Goal: Task Accomplishment & Management: Complete application form

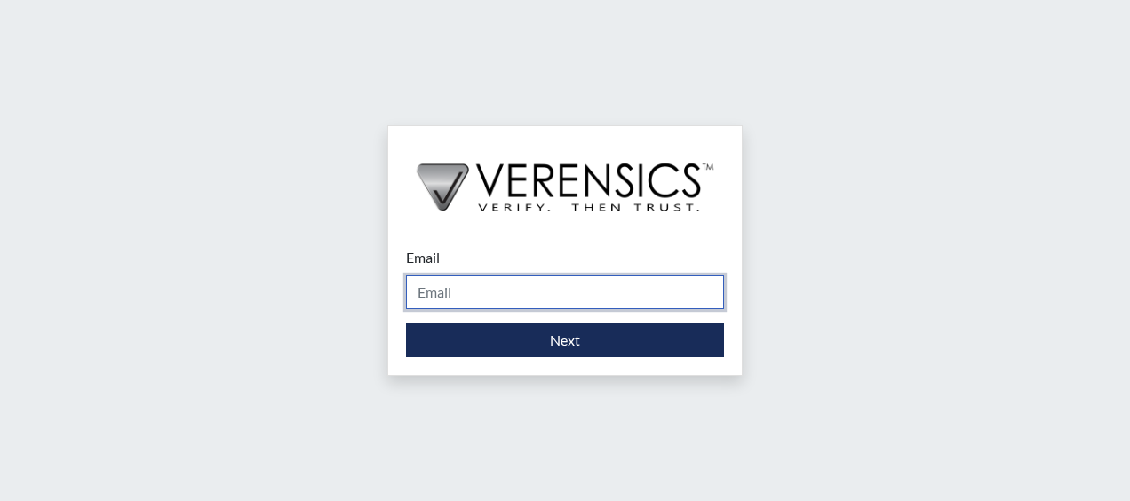
click at [509, 296] on input "Email" at bounding box center [565, 292] width 318 height 34
drag, startPoint x: 634, startPoint y: 295, endPoint x: 259, endPoint y: 240, distance: 378.1
click at [195, 250] on div "Email Yolanda1115@hotmail.com Please provide your email address. Next" at bounding box center [565, 250] width 1130 height 501
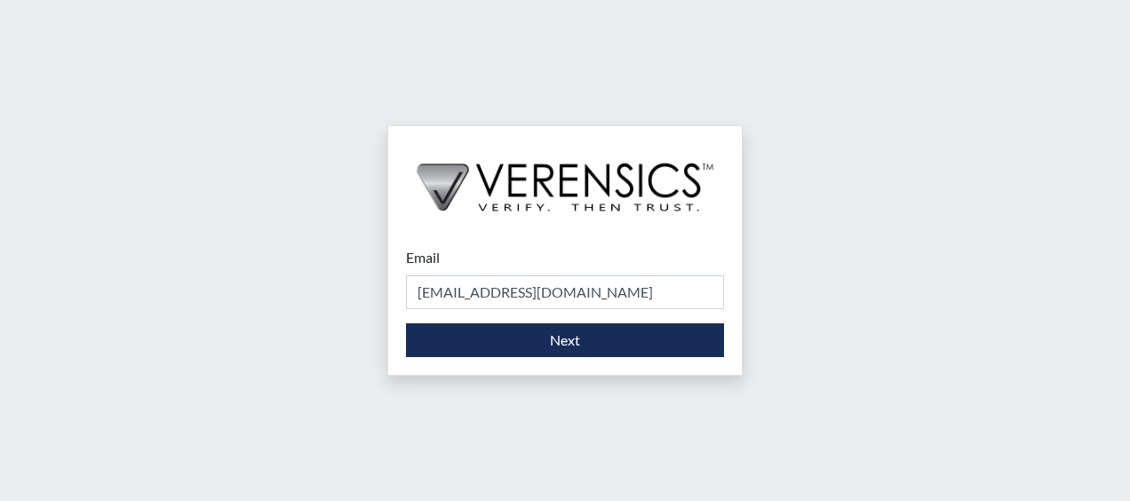
click at [848, 322] on div "Email Yolanda1115@hotmail.com Please provide your email address. Next" at bounding box center [565, 250] width 1130 height 501
click at [666, 291] on input "Yolanda1115@hotmail.com" at bounding box center [565, 292] width 318 height 34
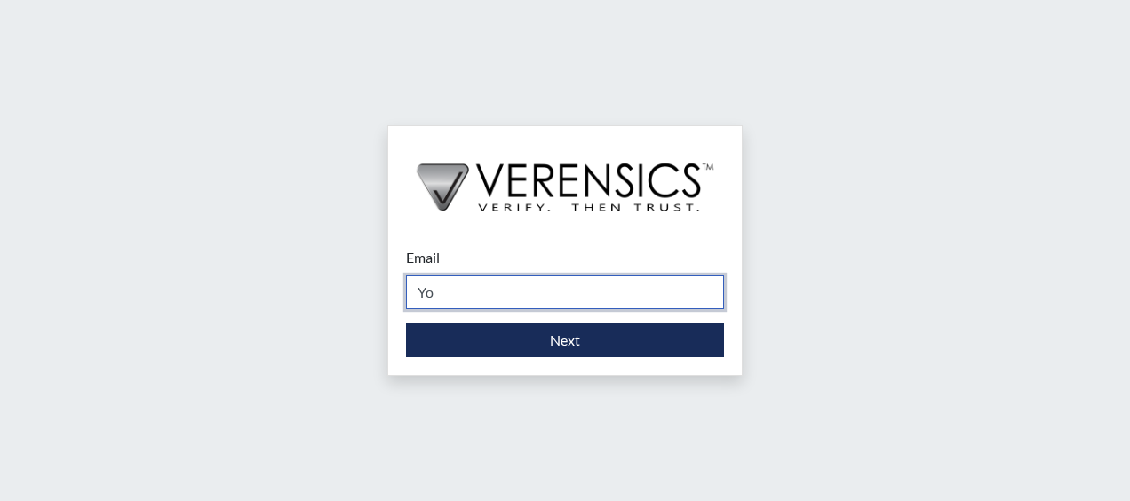
type input "Y"
type input "[PERSON_NAME][EMAIL_ADDRESS][PERSON_NAME][DOMAIN_NAME]"
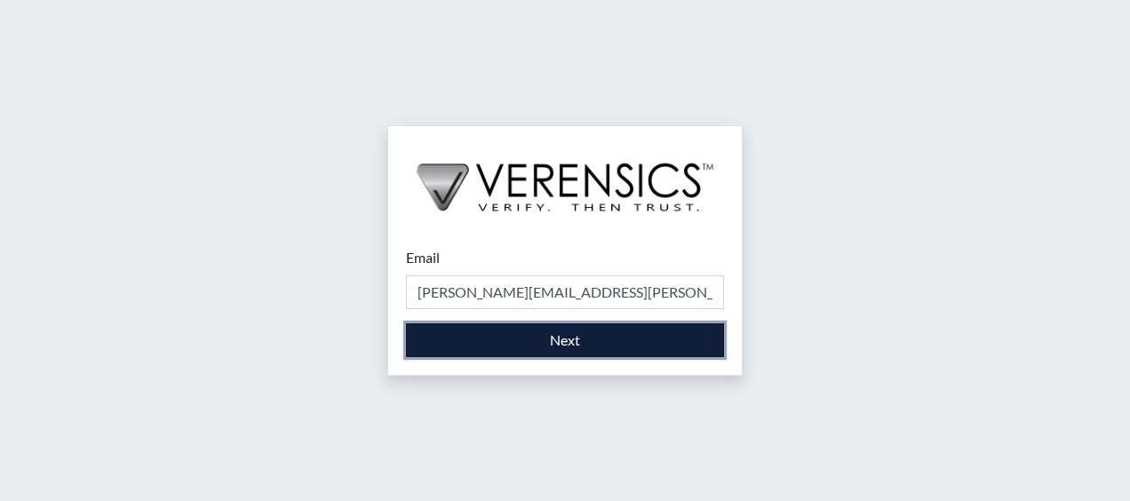
click at [560, 333] on button "Next" at bounding box center [565, 340] width 318 height 34
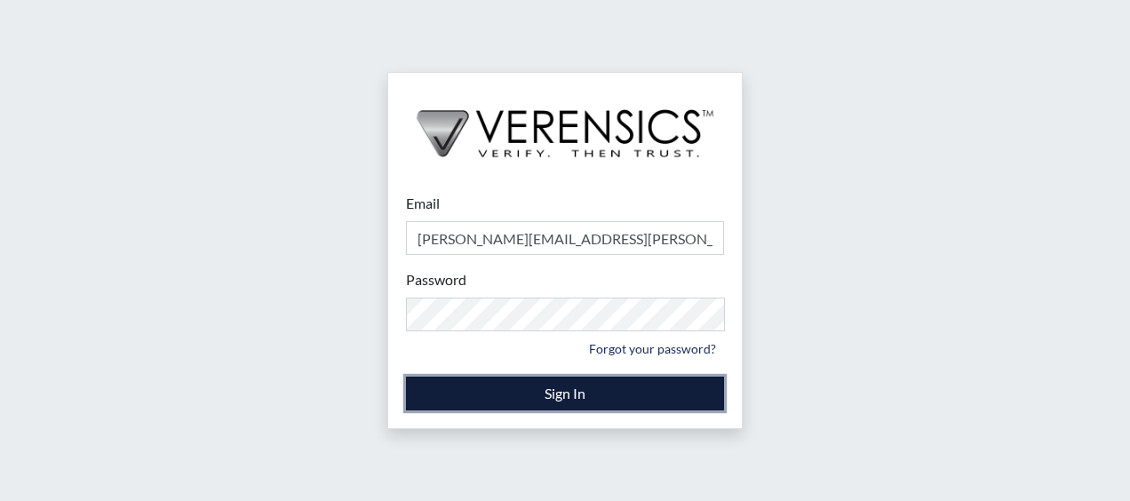
click at [503, 395] on button "Sign In" at bounding box center [565, 394] width 318 height 34
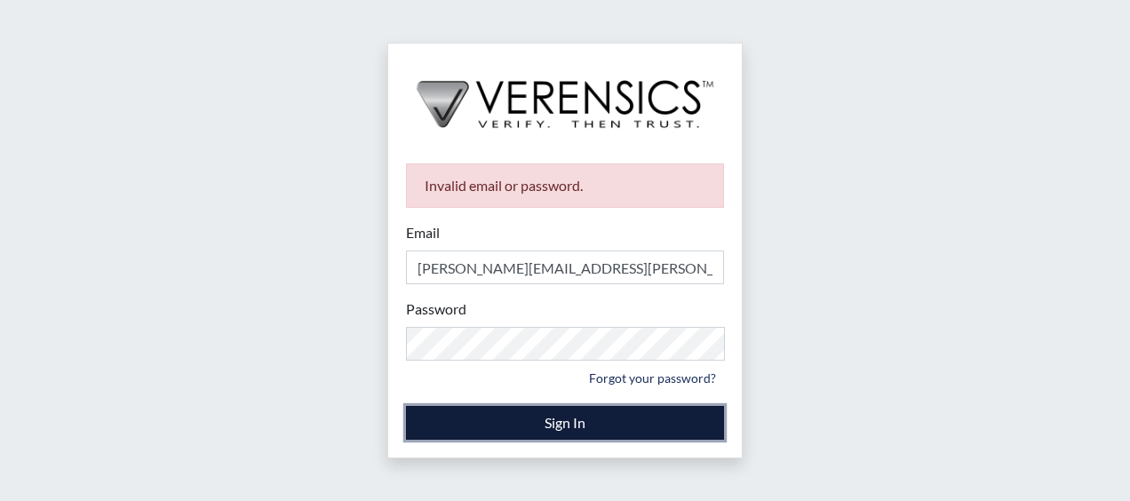
click at [538, 426] on button "Sign In" at bounding box center [565, 423] width 318 height 34
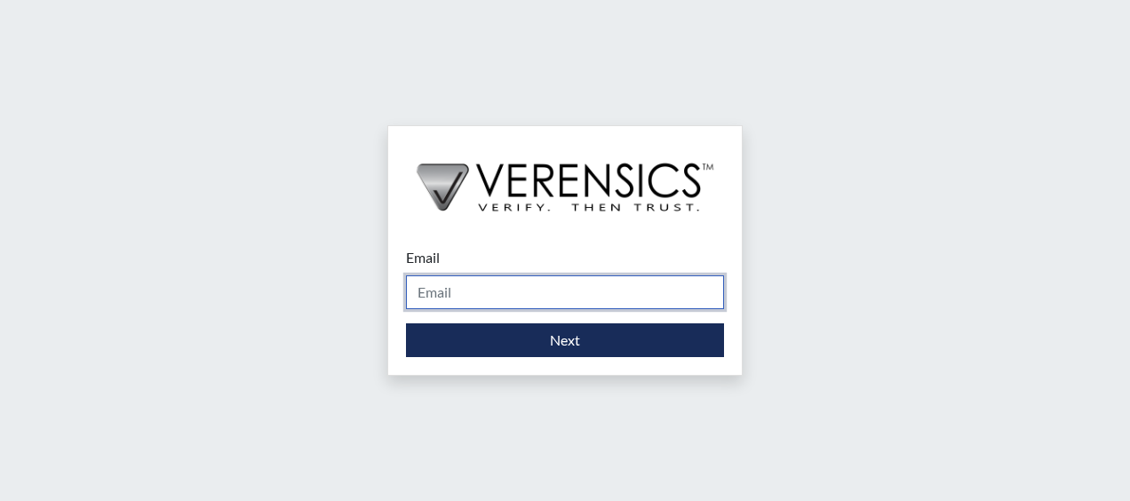
click at [615, 295] on input "Email" at bounding box center [565, 292] width 318 height 34
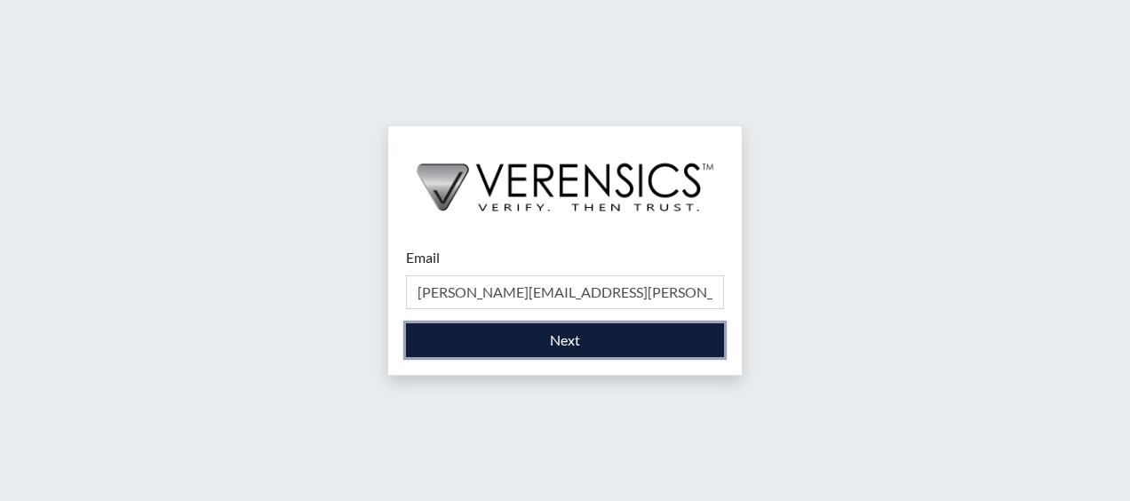
click at [567, 341] on button "Next" at bounding box center [565, 340] width 318 height 34
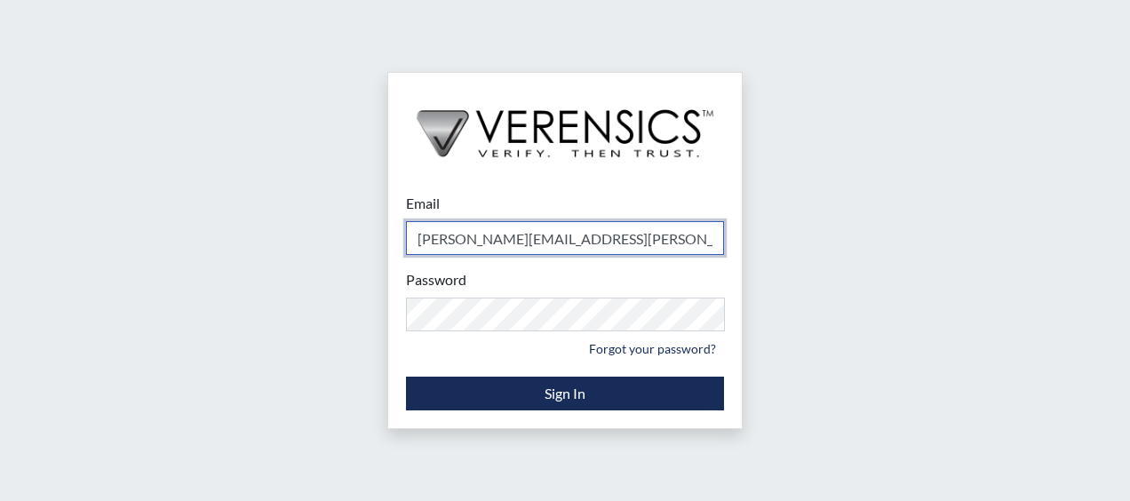
type input "[PERSON_NAME][EMAIL_ADDRESS][PERSON_NAME][DOMAIN_NAME]"
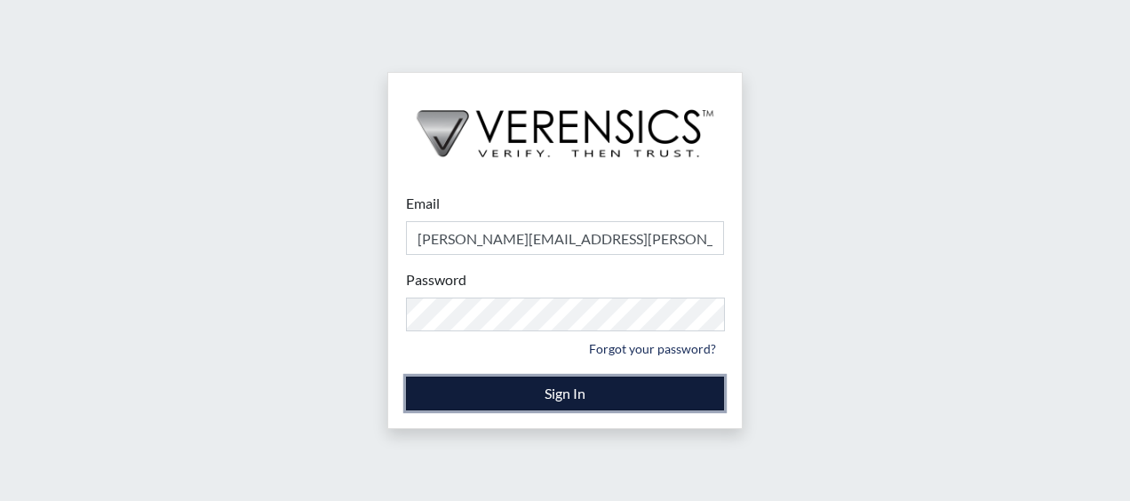
click at [530, 395] on button "Sign In" at bounding box center [565, 394] width 318 height 34
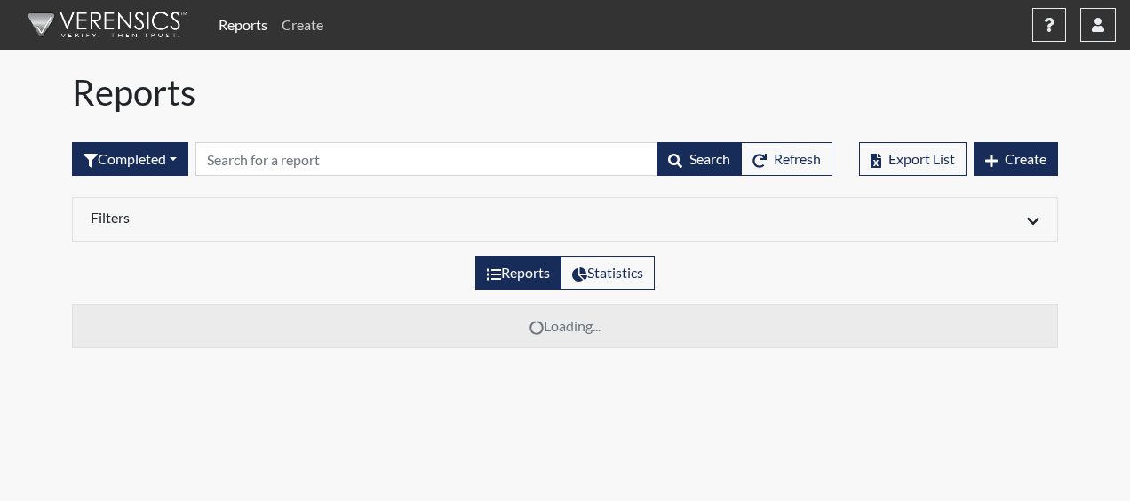
click at [311, 25] on link "Create" at bounding box center [303, 25] width 56 height 36
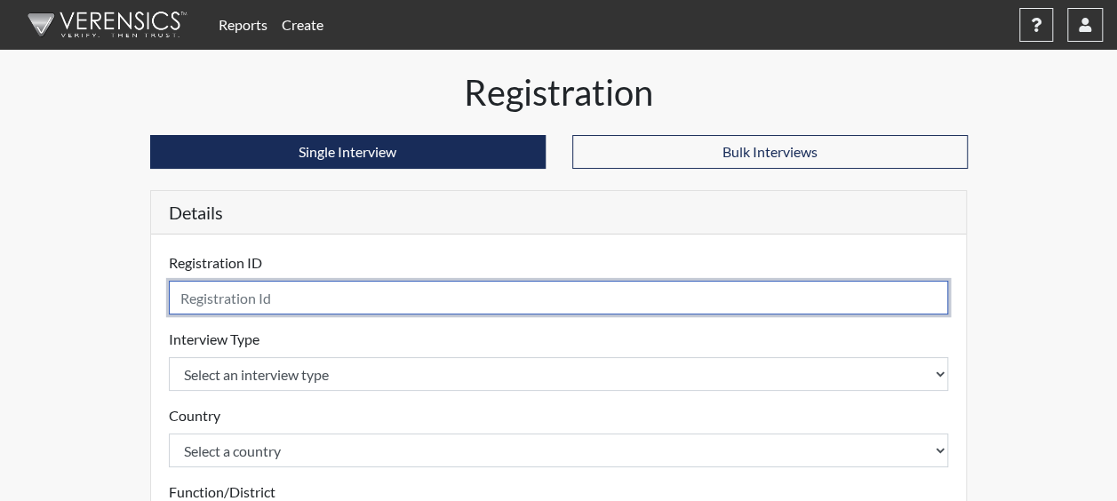
click at [258, 300] on input "text" at bounding box center [559, 298] width 780 height 34
type input "IOH8921"
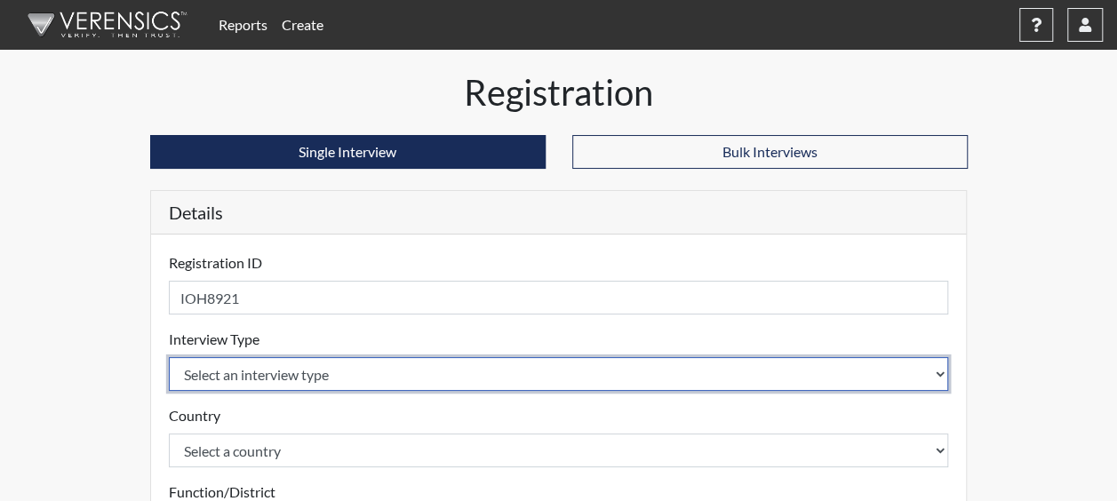
drag, startPoint x: 359, startPoint y: 368, endPoint x: 361, endPoint y: 355, distance: 12.6
click at [359, 368] on select "Select an interview type Corrections Pre-Employment" at bounding box center [559, 374] width 780 height 34
select select "ff733e93-e1bf-11ea-9c9f-0eff0cf7eb8f"
click at [169, 357] on select "Select an interview type Corrections Pre-Employment" at bounding box center [559, 374] width 780 height 34
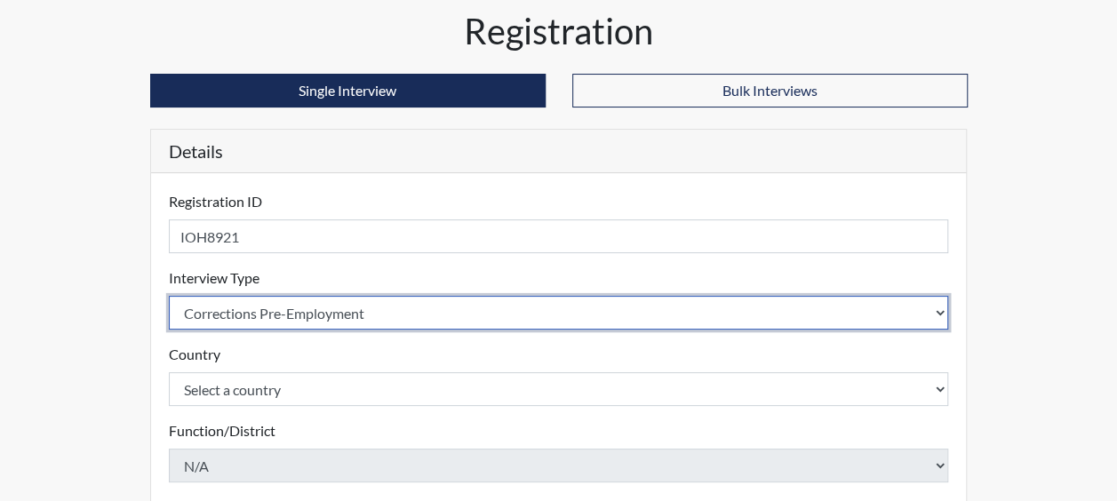
scroll to position [89, 0]
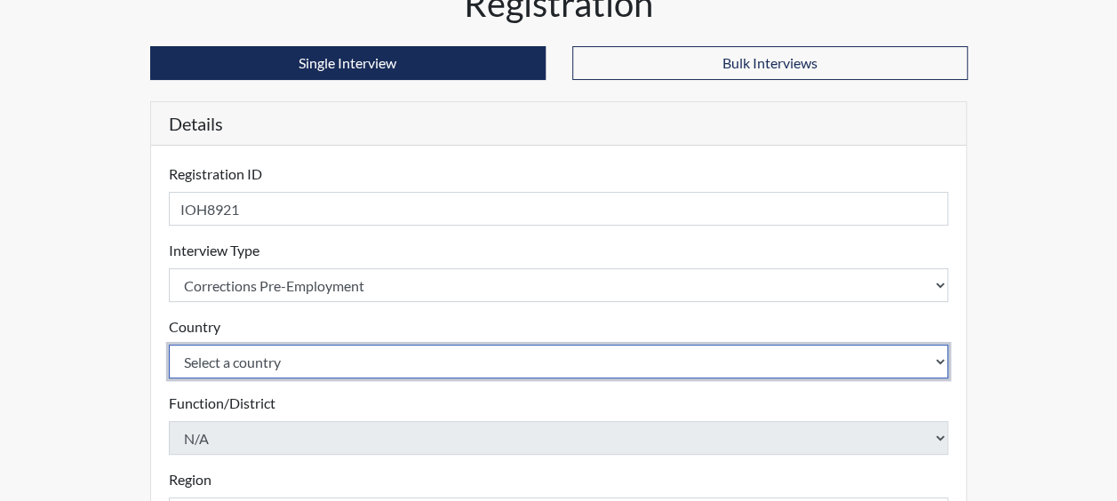
click at [256, 357] on select "Select a country [GEOGRAPHIC_DATA] [GEOGRAPHIC_DATA]" at bounding box center [559, 362] width 780 height 34
select select "united-states-of-[GEOGRAPHIC_DATA]"
click at [169, 345] on select "Select a country [GEOGRAPHIC_DATA] [GEOGRAPHIC_DATA]" at bounding box center [559, 362] width 780 height 34
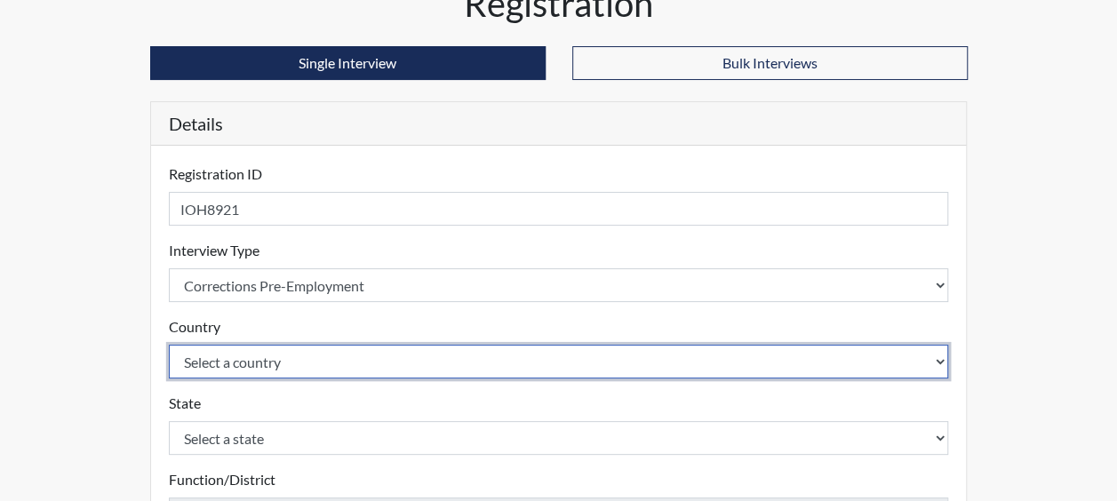
scroll to position [267, 0]
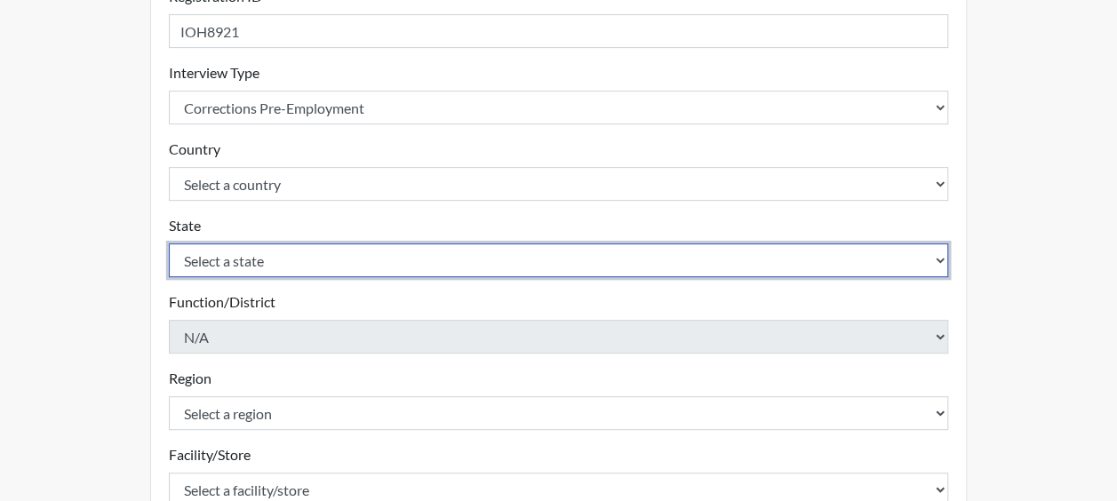
click at [275, 259] on select "Select a state [US_STATE] [US_STATE] [US_STATE] [US_STATE] [US_STATE] [US_STATE…" at bounding box center [559, 260] width 780 height 34
select select "GA"
click at [169, 243] on select "Select a state [US_STATE] [US_STATE] [US_STATE] [US_STATE] [US_STATE] [US_STATE…" at bounding box center [559, 260] width 780 height 34
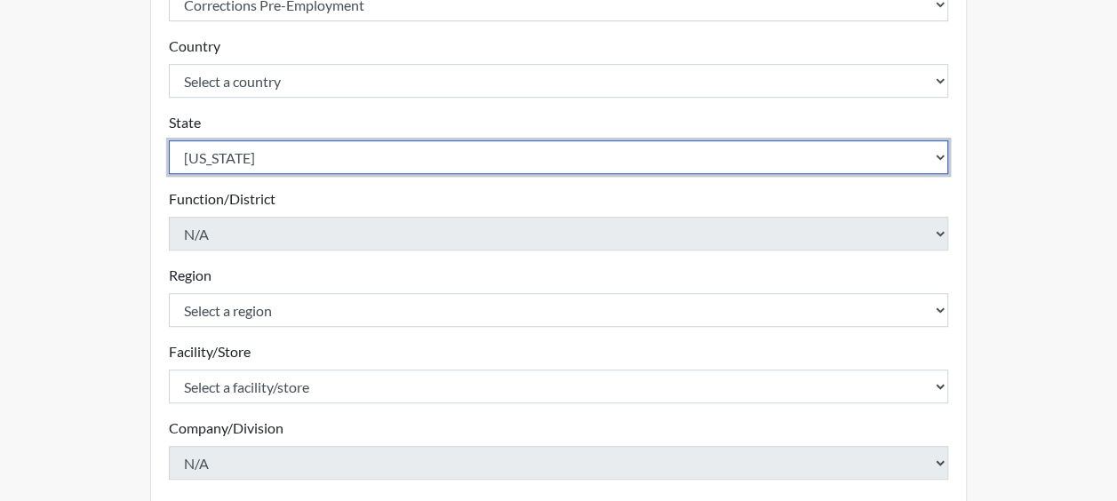
scroll to position [444, 0]
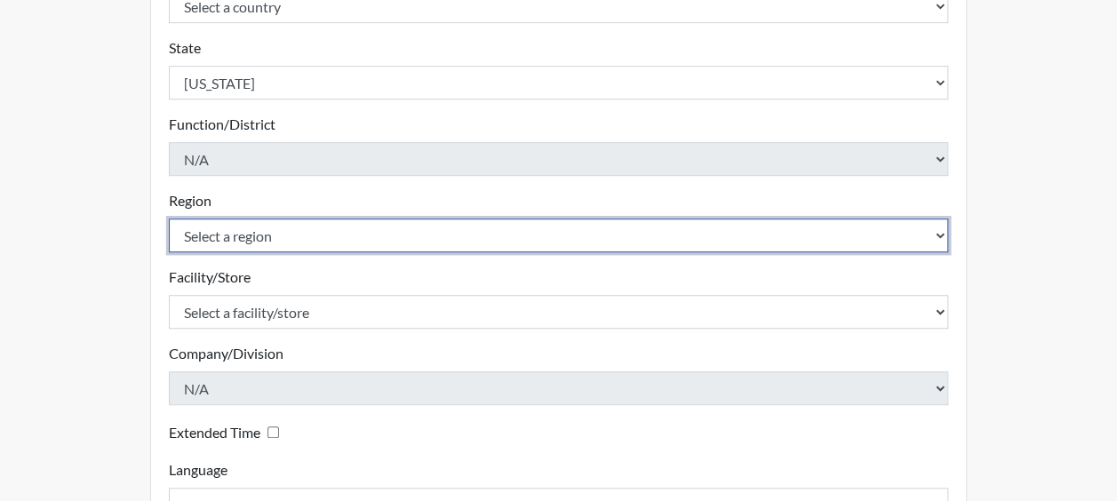
click at [251, 233] on select "Select a region [GEOGRAPHIC_DATA]" at bounding box center [559, 236] width 780 height 34
select select "51976826-f18e-4b67-8d3b-b0a0fa2f97ff"
click at [169, 219] on select "Select a region [GEOGRAPHIC_DATA]" at bounding box center [559, 236] width 780 height 34
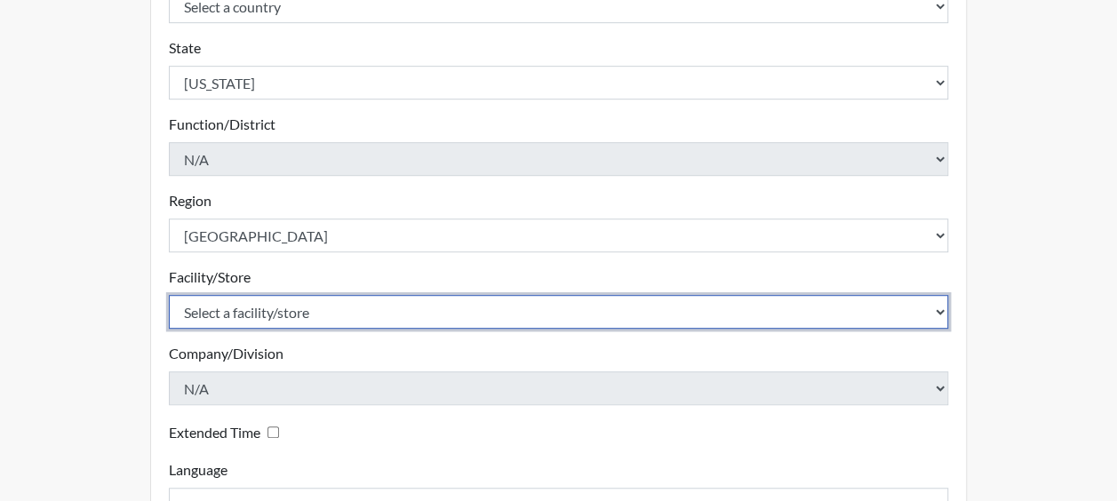
click at [225, 307] on select "Select a facility/store Dodge SP" at bounding box center [559, 312] width 780 height 34
click at [243, 300] on select "Select a facility/store Dodge SP" at bounding box center [559, 312] width 780 height 34
click at [243, 307] on select "Select a facility/store Dodge SP" at bounding box center [559, 312] width 780 height 34
select select "76580185-3f32-4970-b767-aa2f0b4506fa"
click at [169, 295] on select "Select a facility/store Dodge SP" at bounding box center [559, 312] width 780 height 34
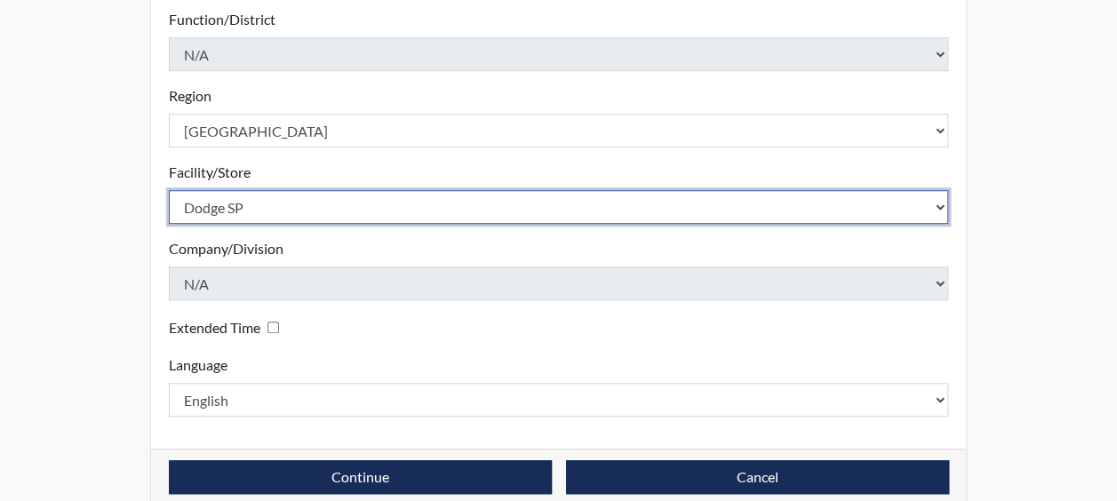
scroll to position [572, 0]
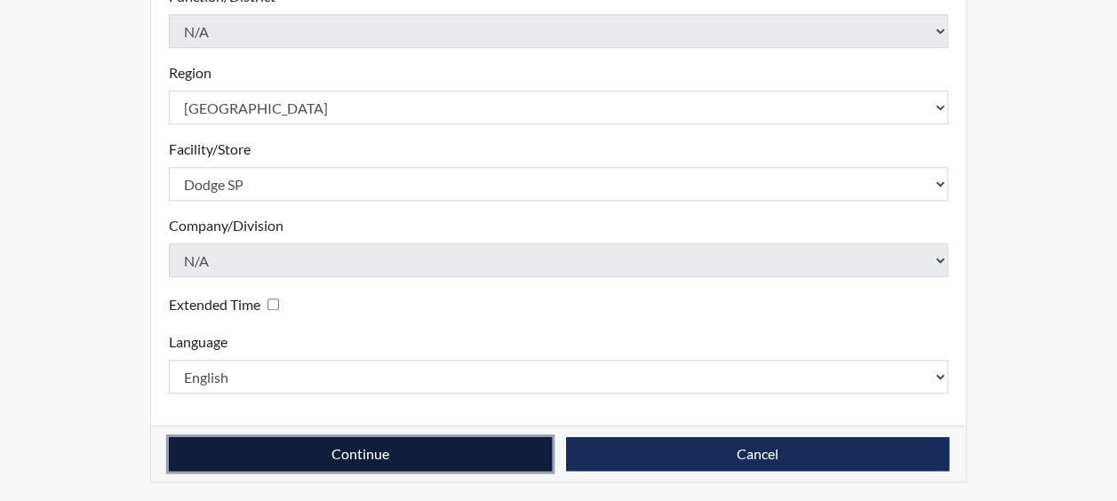
click at [247, 440] on button "Continue" at bounding box center [360, 454] width 383 height 34
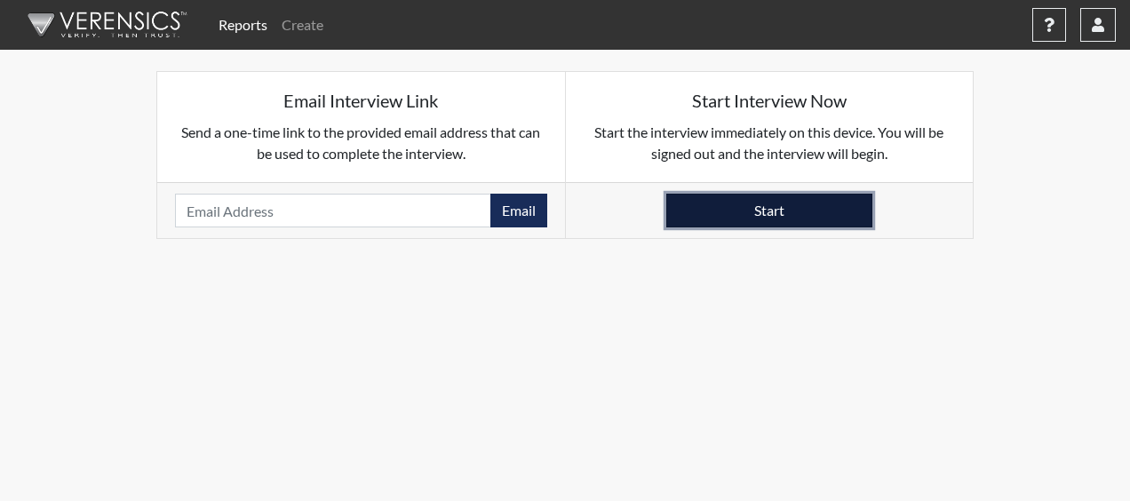
click at [828, 210] on button "Start" at bounding box center [769, 211] width 206 height 34
